Goal: Information Seeking & Learning: Learn about a topic

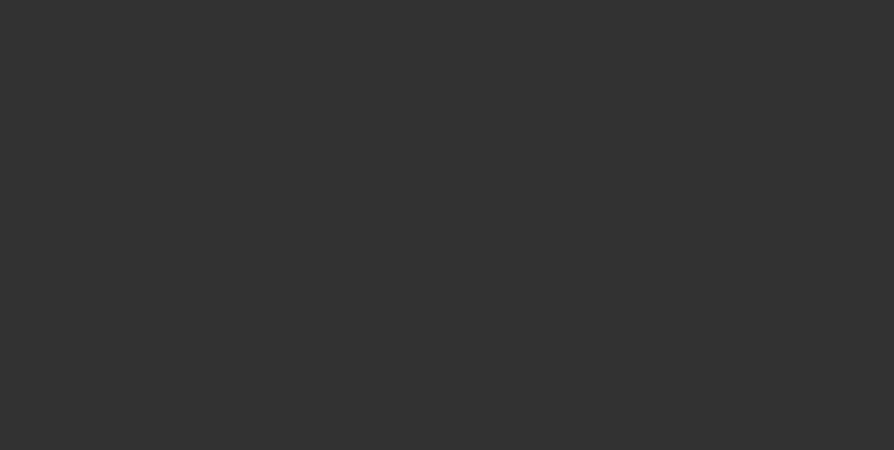
select select "0"
select select "2"
select select "0.1"
select select "4"
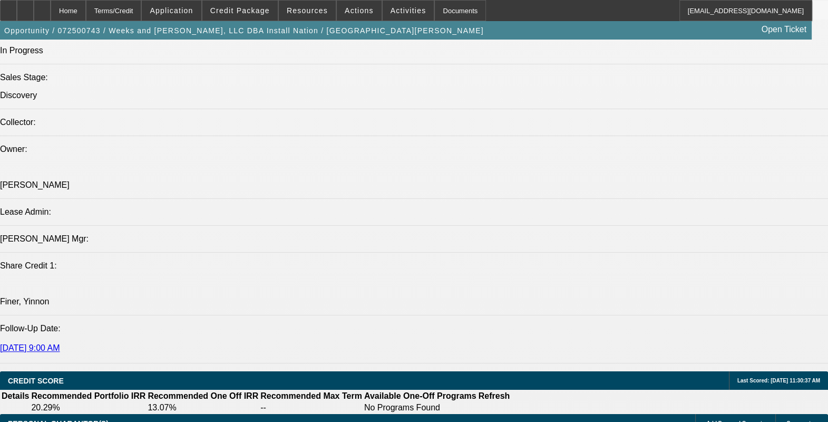
scroll to position [1252, 0]
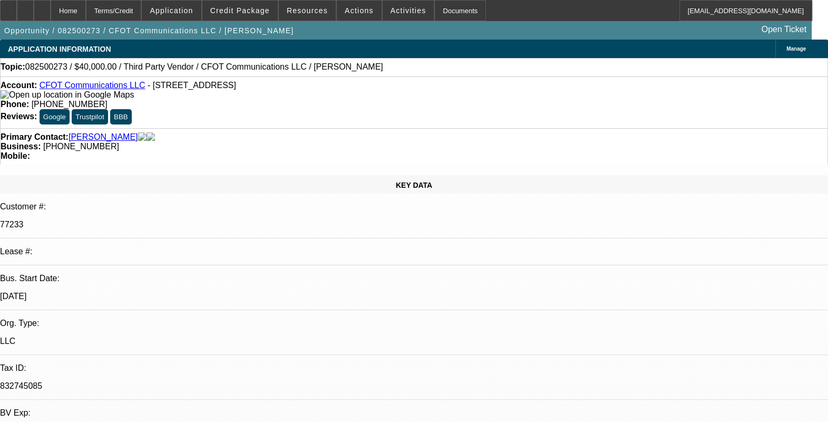
select select "0"
select select "2"
select select "0.1"
select select "1"
select select "2"
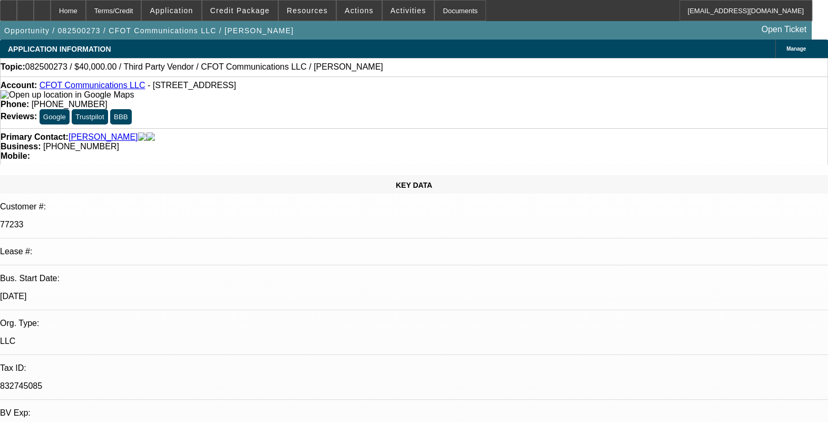
select select "4"
click at [244, 8] on span "Credit Package" at bounding box center [240, 10] width 60 height 8
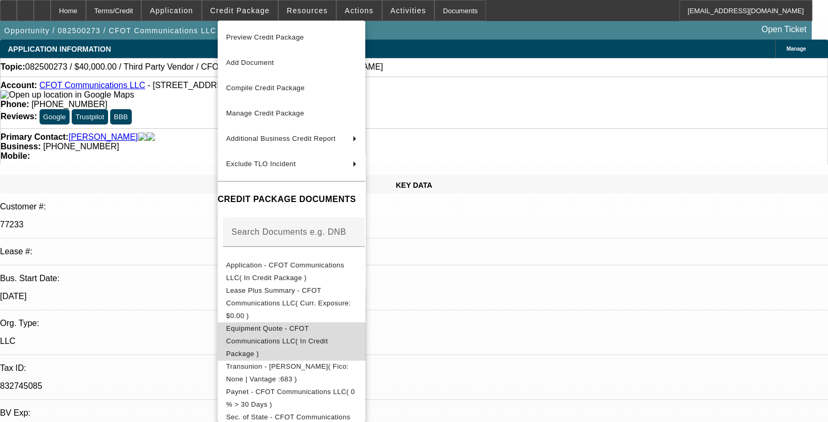
click at [328, 324] on span "Equipment Quote - CFOT Communications LLC( In Credit Package )" at bounding box center [277, 340] width 102 height 33
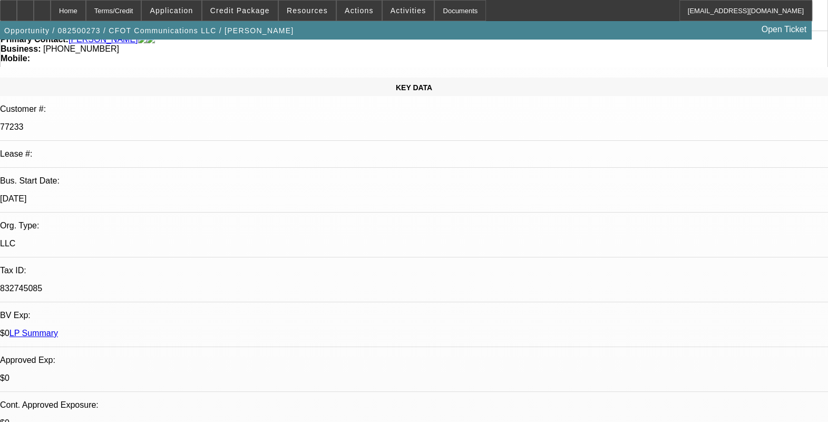
scroll to position [263, 0]
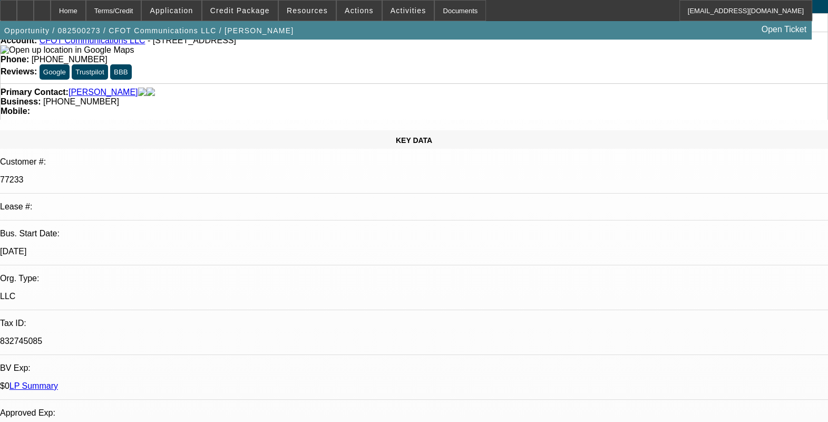
scroll to position [0, 0]
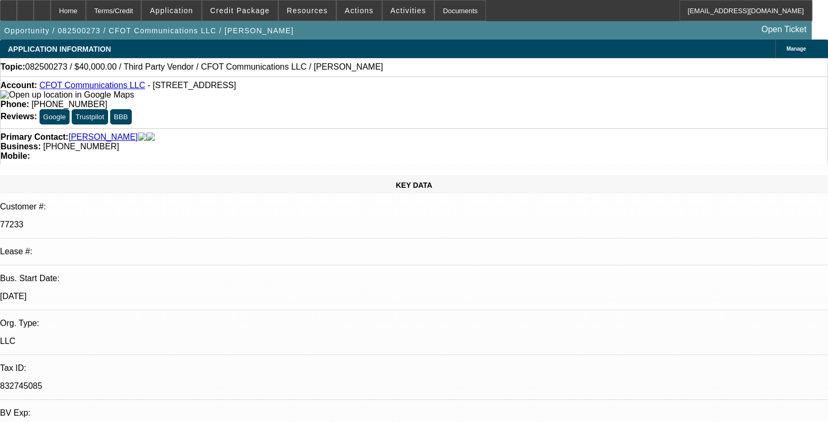
drag, startPoint x: 510, startPoint y: 200, endPoint x: 455, endPoint y: 201, distance: 54.3
drag, startPoint x: 455, startPoint y: 201, endPoint x: 427, endPoint y: 203, distance: 28.5
drag, startPoint x: 422, startPoint y: 203, endPoint x: 373, endPoint y: 203, distance: 48.5
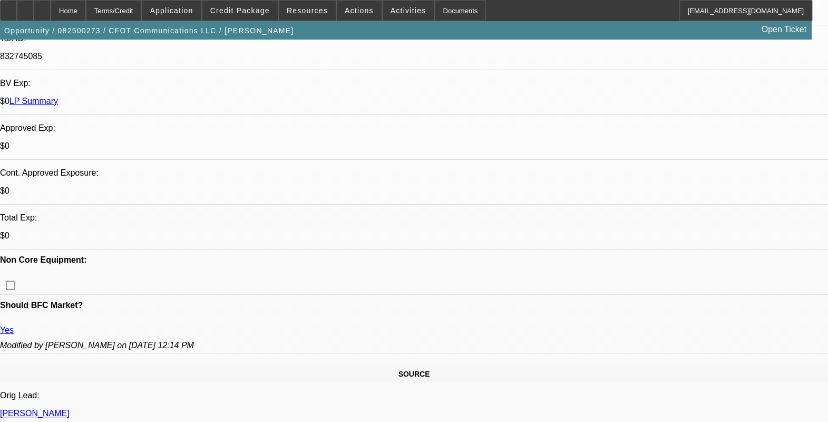
scroll to position [593, 0]
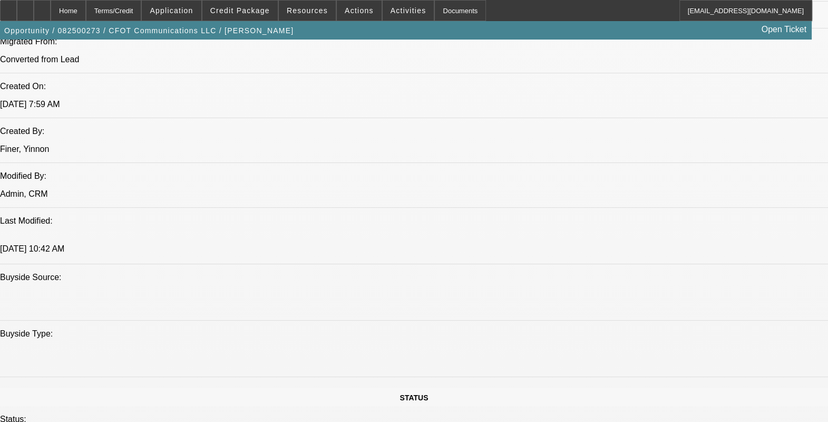
scroll to position [922, 0]
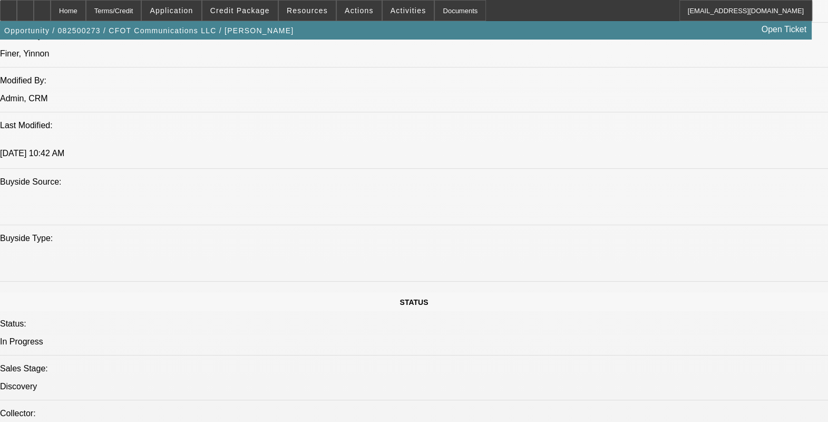
drag, startPoint x: 276, startPoint y: 392, endPoint x: 243, endPoint y: 391, distance: 32.7
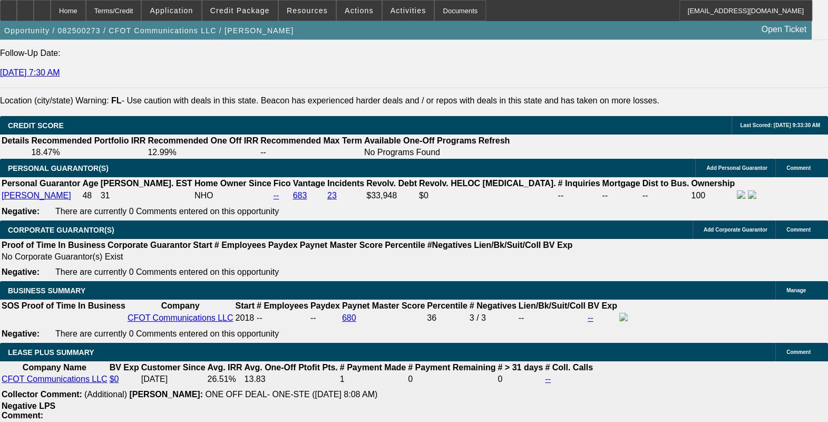
scroll to position [1581, 0]
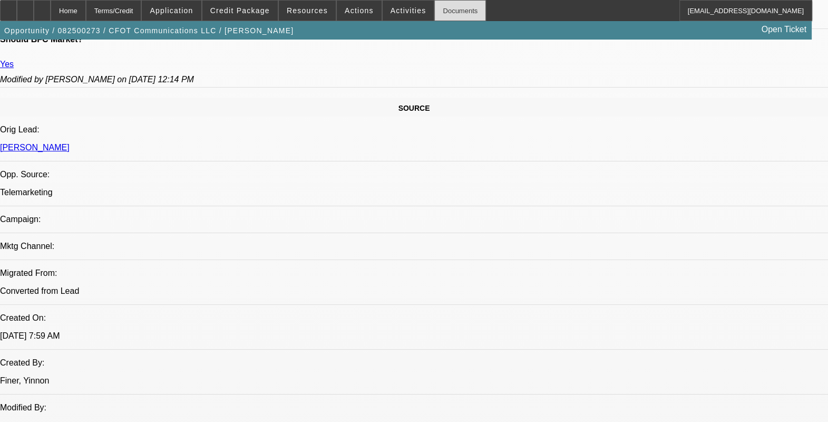
scroll to position [593, 0]
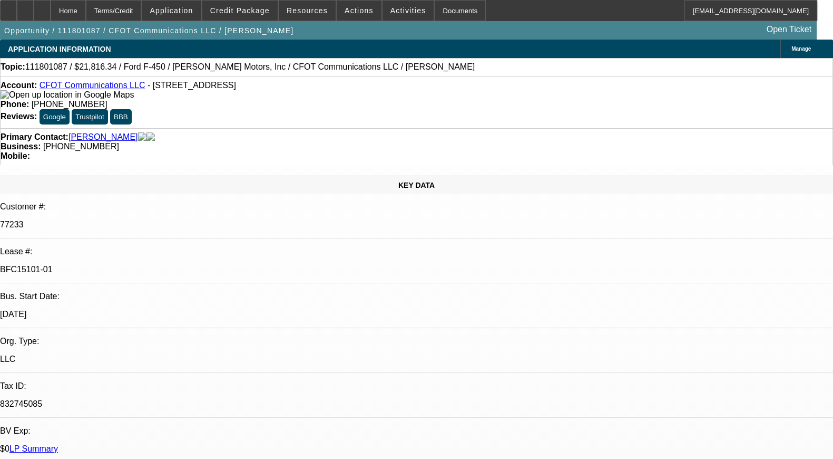
select select "0"
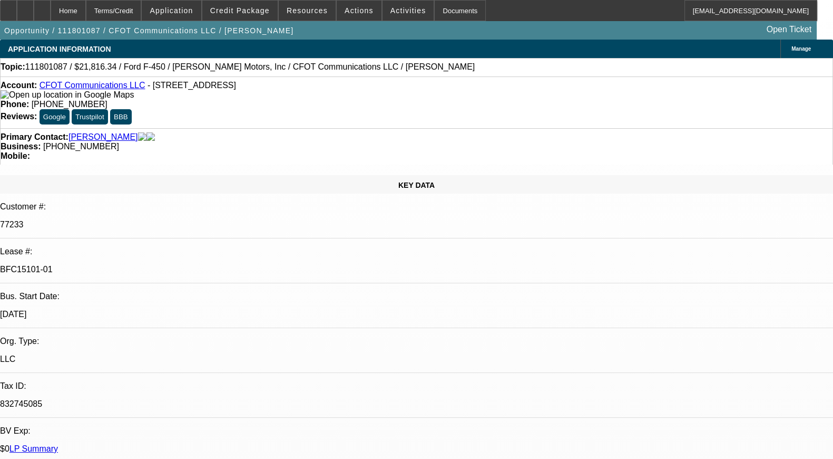
select select "0"
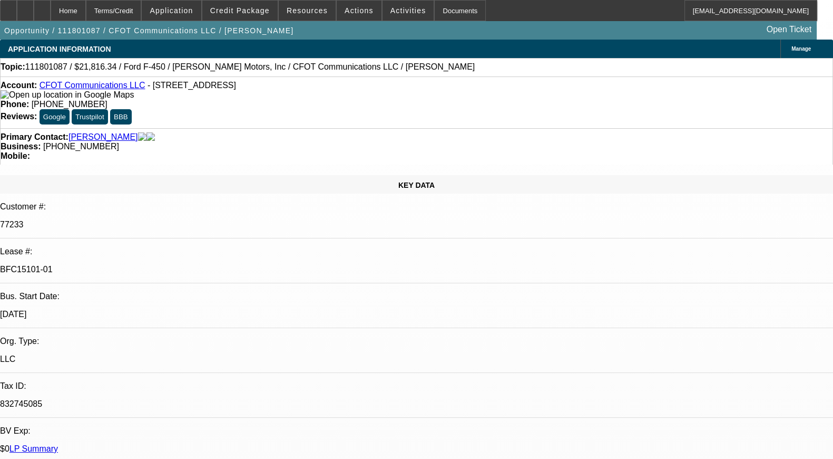
select select "0"
select select "1"
select select "6"
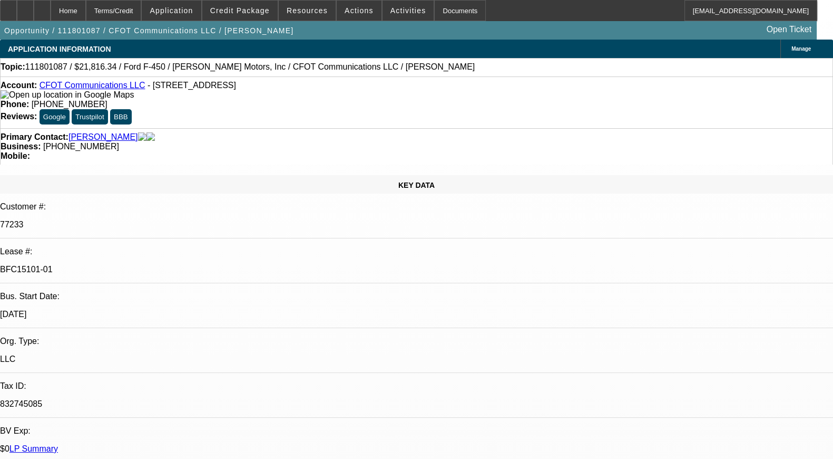
select select "1"
select select "2"
select select "1"
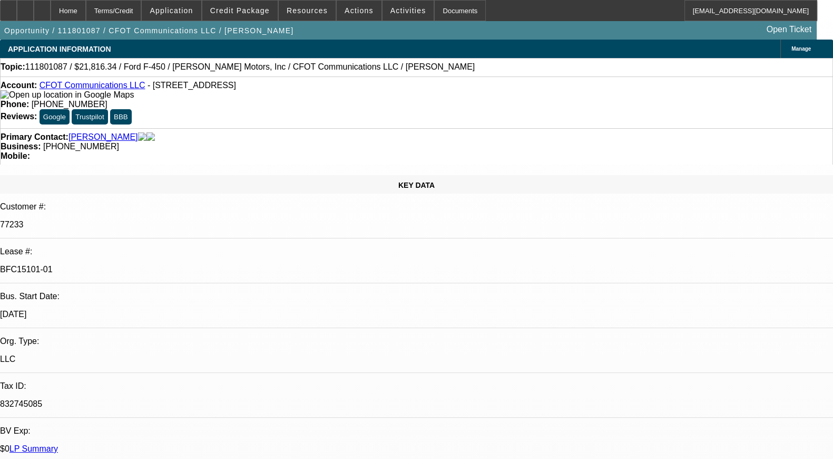
select select "2"
select select "1"
select select "2"
click at [58, 444] on link "LP Summary" at bounding box center [33, 448] width 48 height 9
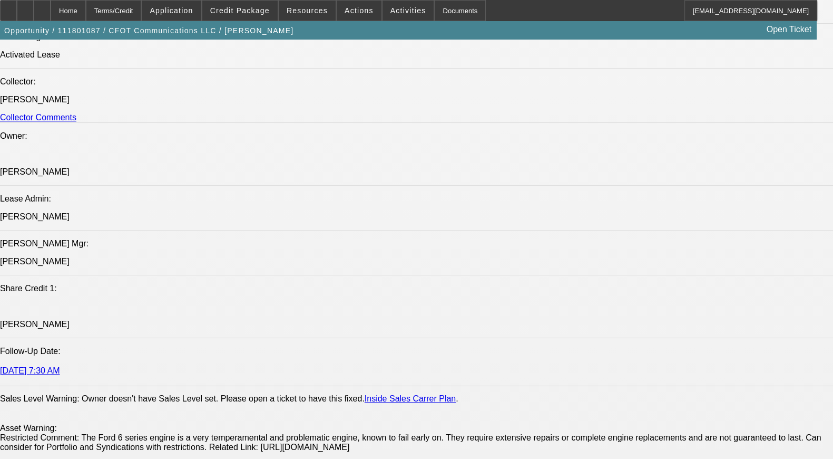
scroll to position [1120, 0]
